Goal: Check status: Check status

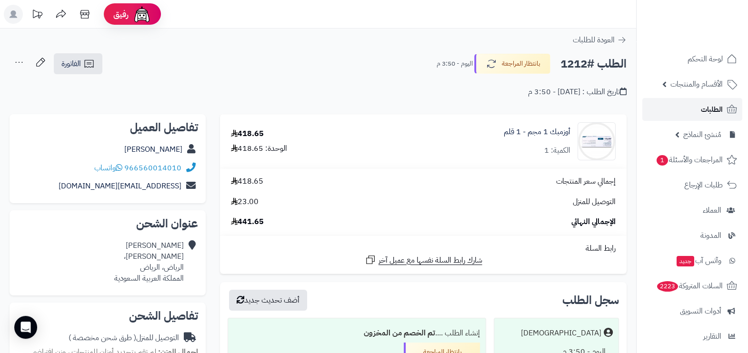
click at [703, 107] on span "الطلبات" at bounding box center [712, 109] width 22 height 13
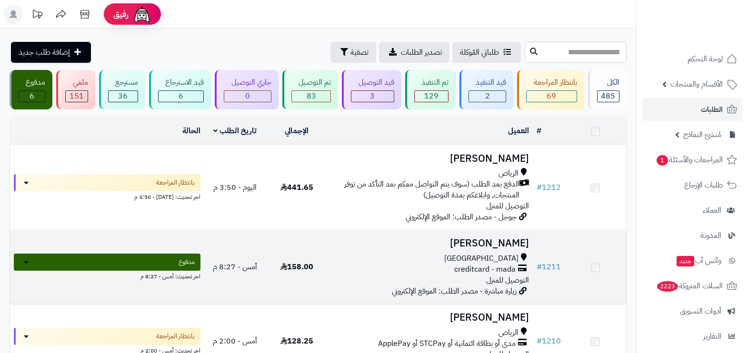
scroll to position [119, 0]
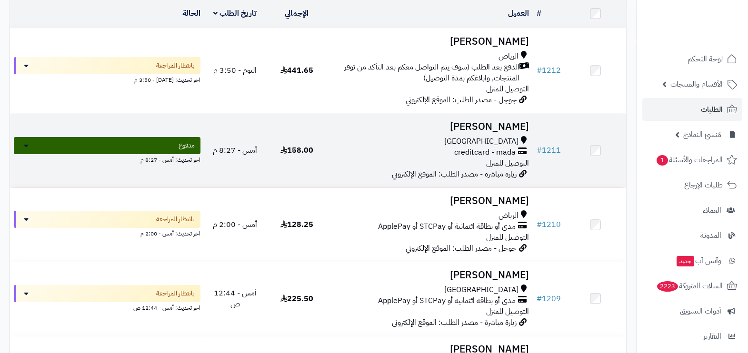
click at [415, 159] on div "مكة المكرمة creditcard - mada التوصيل للمنزل" at bounding box center [431, 152] width 198 height 33
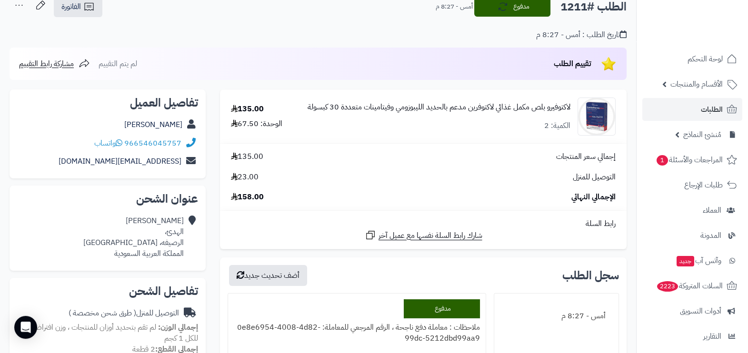
scroll to position [59, 0]
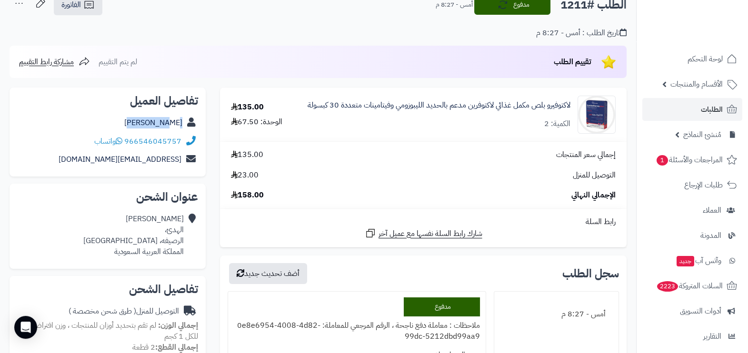
drag, startPoint x: 154, startPoint y: 124, endPoint x: 187, endPoint y: 121, distance: 33.0
click at [187, 121] on div "[PERSON_NAME]" at bounding box center [107, 123] width 181 height 19
copy div "[PERSON_NAME]"
drag, startPoint x: 125, startPoint y: 138, endPoint x: 138, endPoint y: 140, distance: 13.4
click at [138, 140] on div "966546045757 واتساب" at bounding box center [137, 141] width 87 height 11
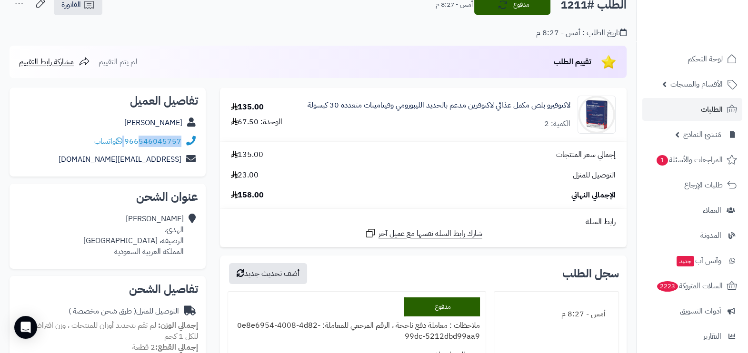
copy div "546045757"
click at [576, 5] on h2 "الطلب #1211" at bounding box center [594, 5] width 66 height 20
copy h2 "1211"
